Goal: Browse casually

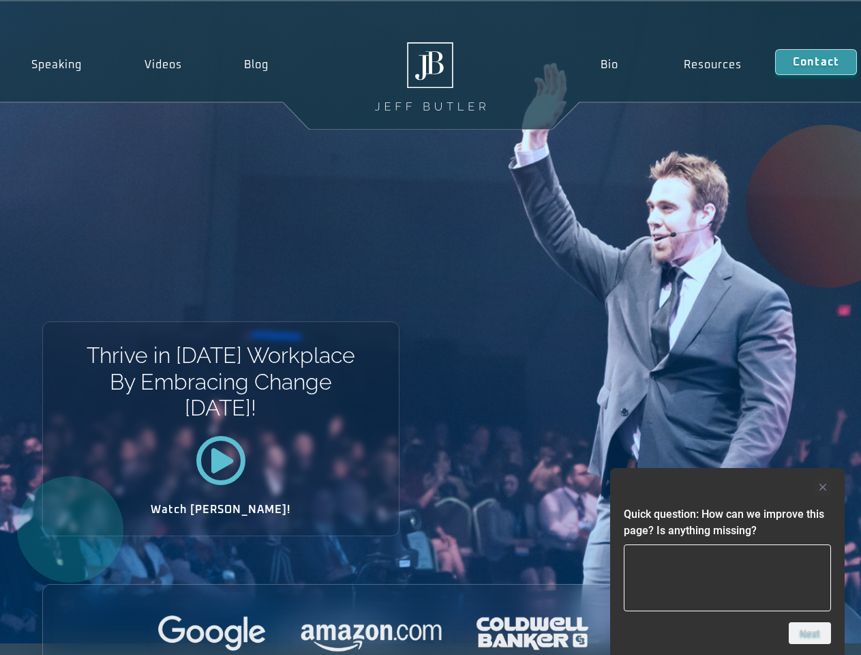
click at [430, 327] on div "Thrive in [DATE] Workplace By Embracing Change [DATE]! Watch [PERSON_NAME]!" at bounding box center [430, 322] width 861 height 642
click at [727, 487] on div at bounding box center [727, 487] width 207 height 16
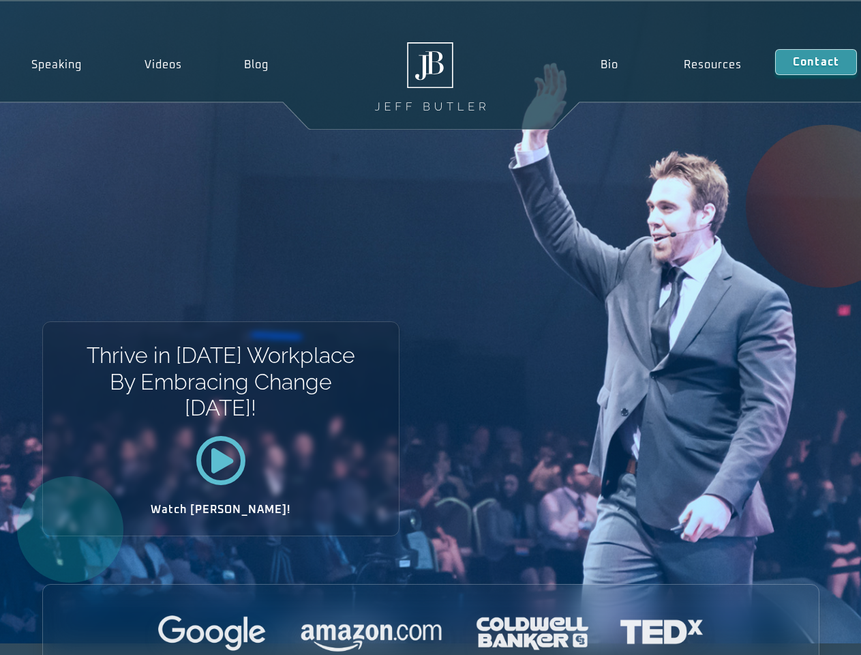
click at [810, 633] on div at bounding box center [431, 633] width 776 height 37
